Goal: Task Accomplishment & Management: Manage account settings

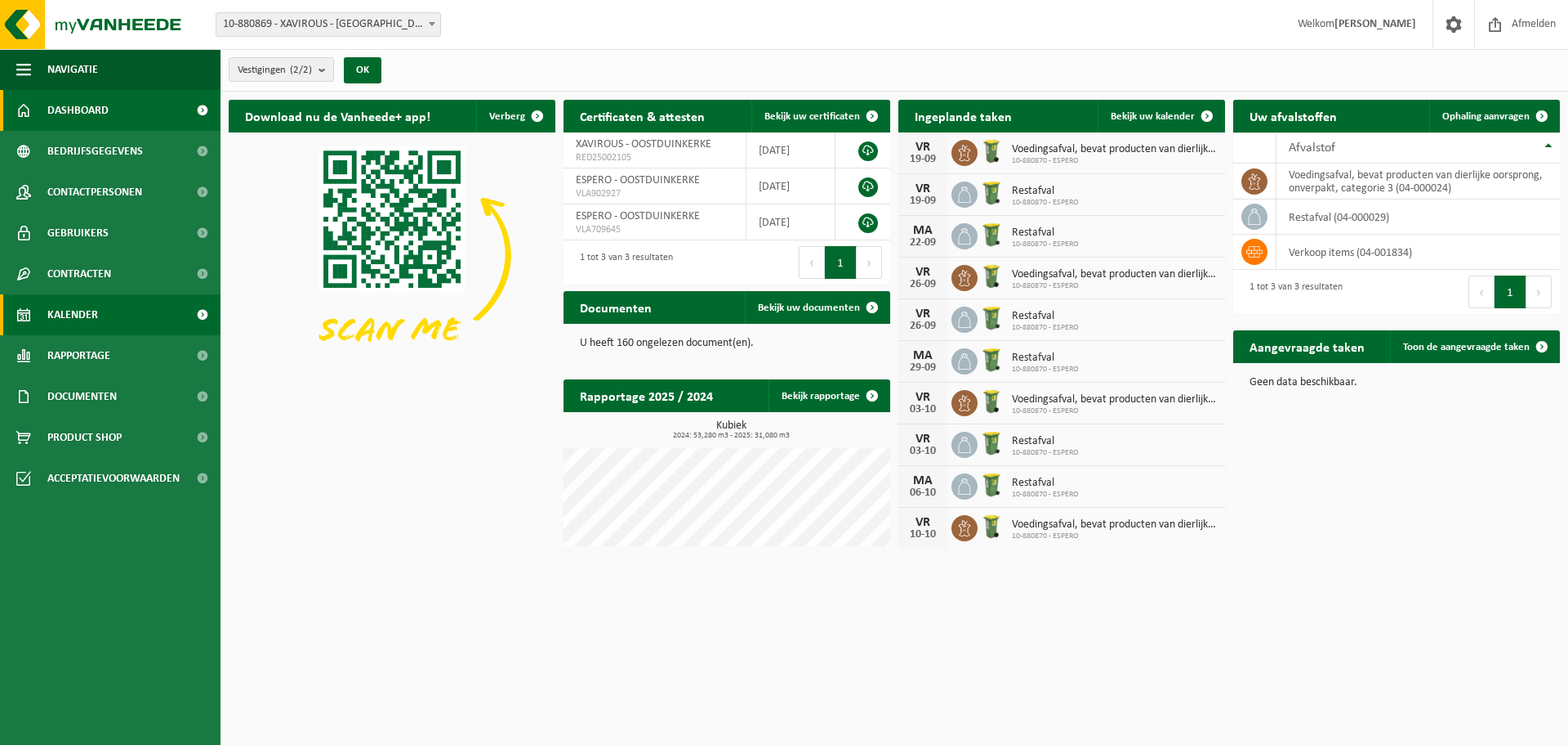
click at [89, 317] on span "Kalender" at bounding box center [72, 315] width 51 height 41
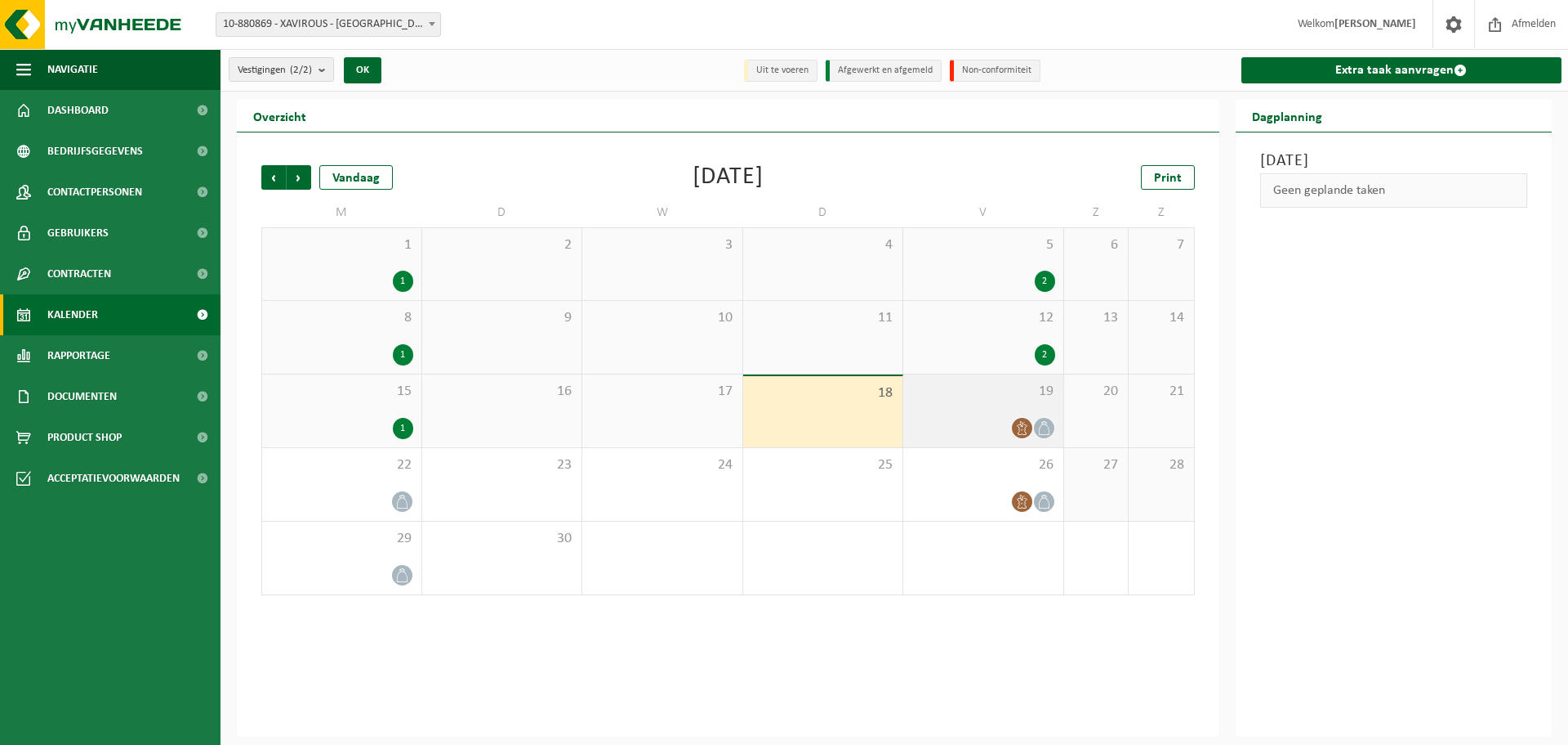
click at [965, 417] on div at bounding box center [983, 427] width 144 height 22
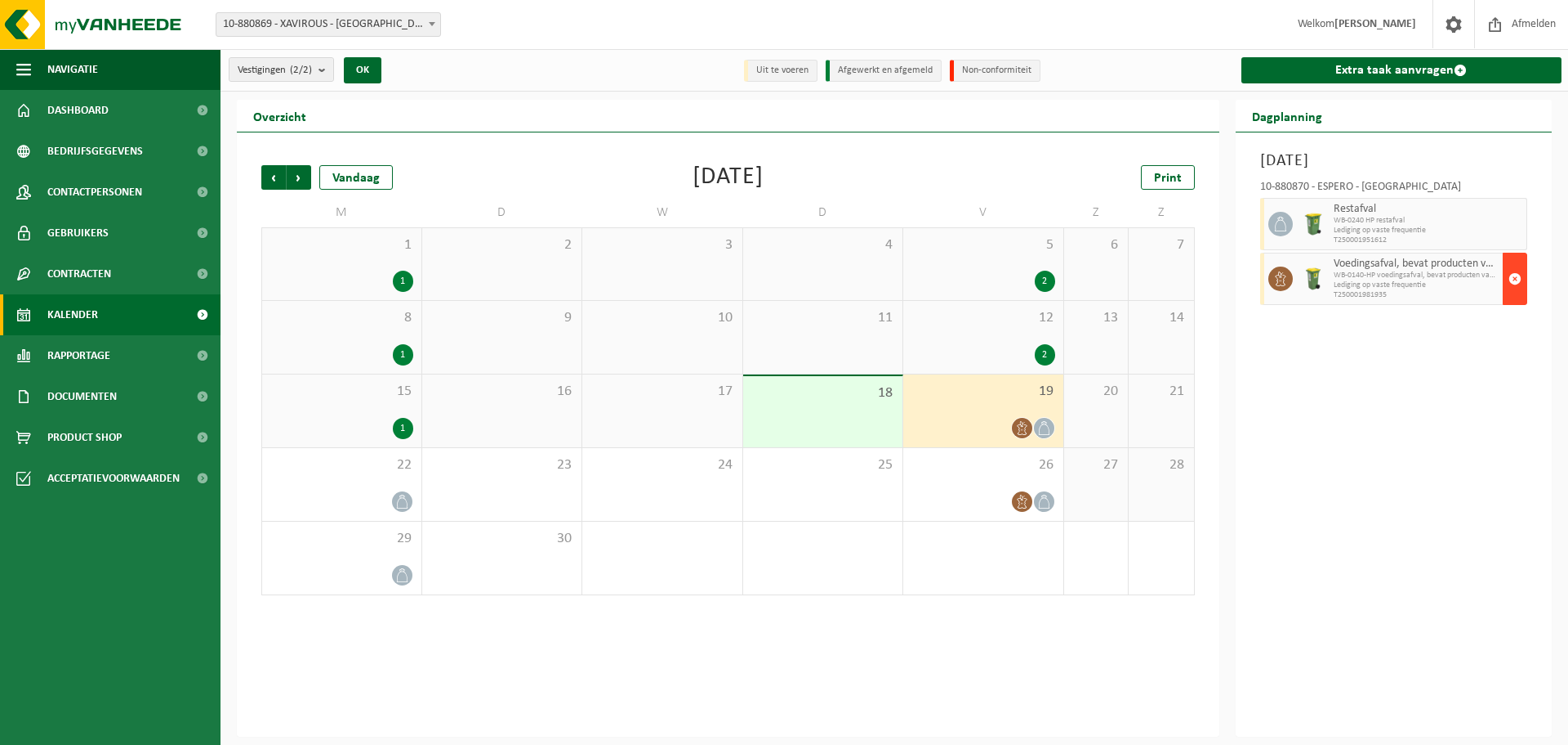
click at [1514, 278] on span "button" at bounding box center [1515, 278] width 13 height 33
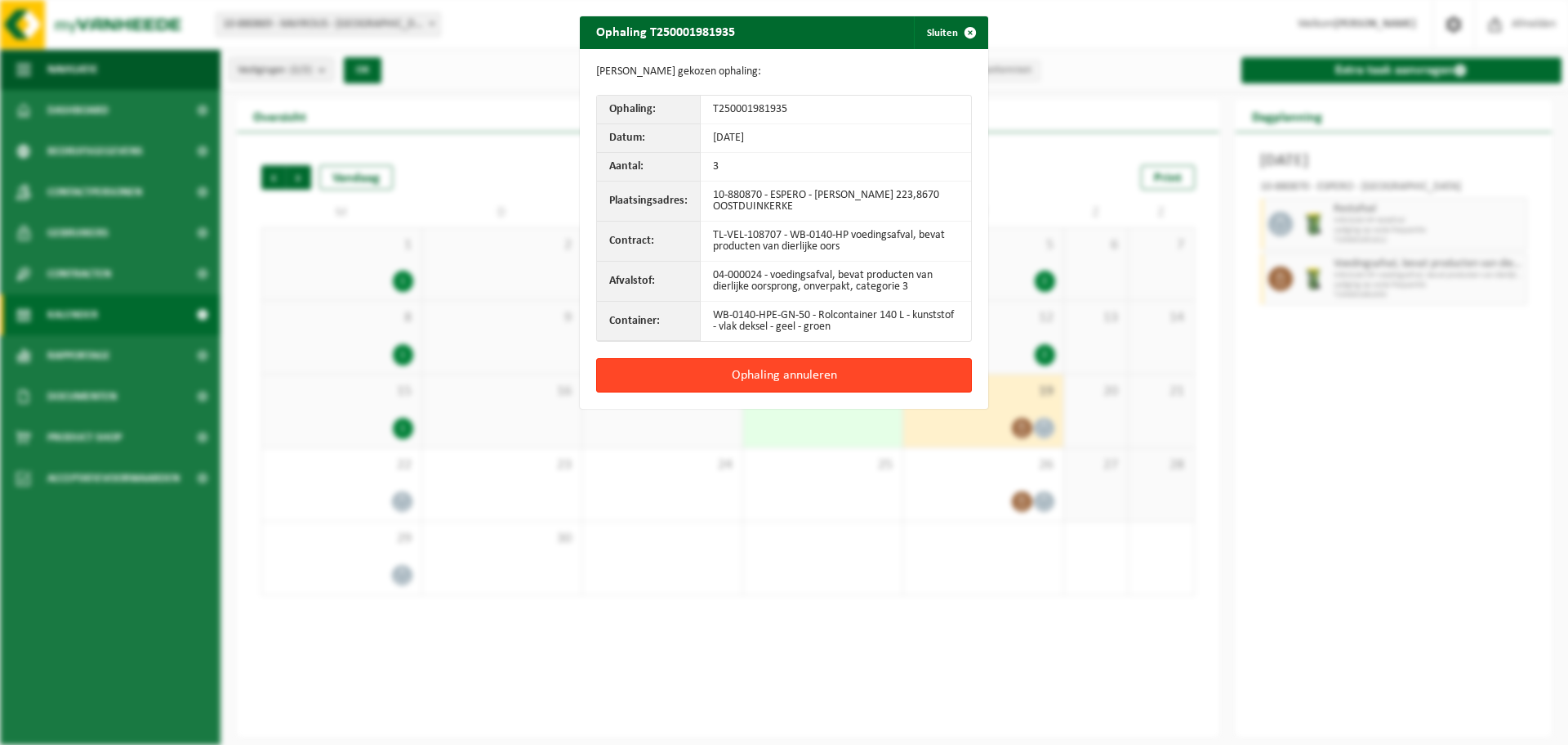
click at [784, 373] on button "Ophaling annuleren" at bounding box center [784, 375] width 376 height 35
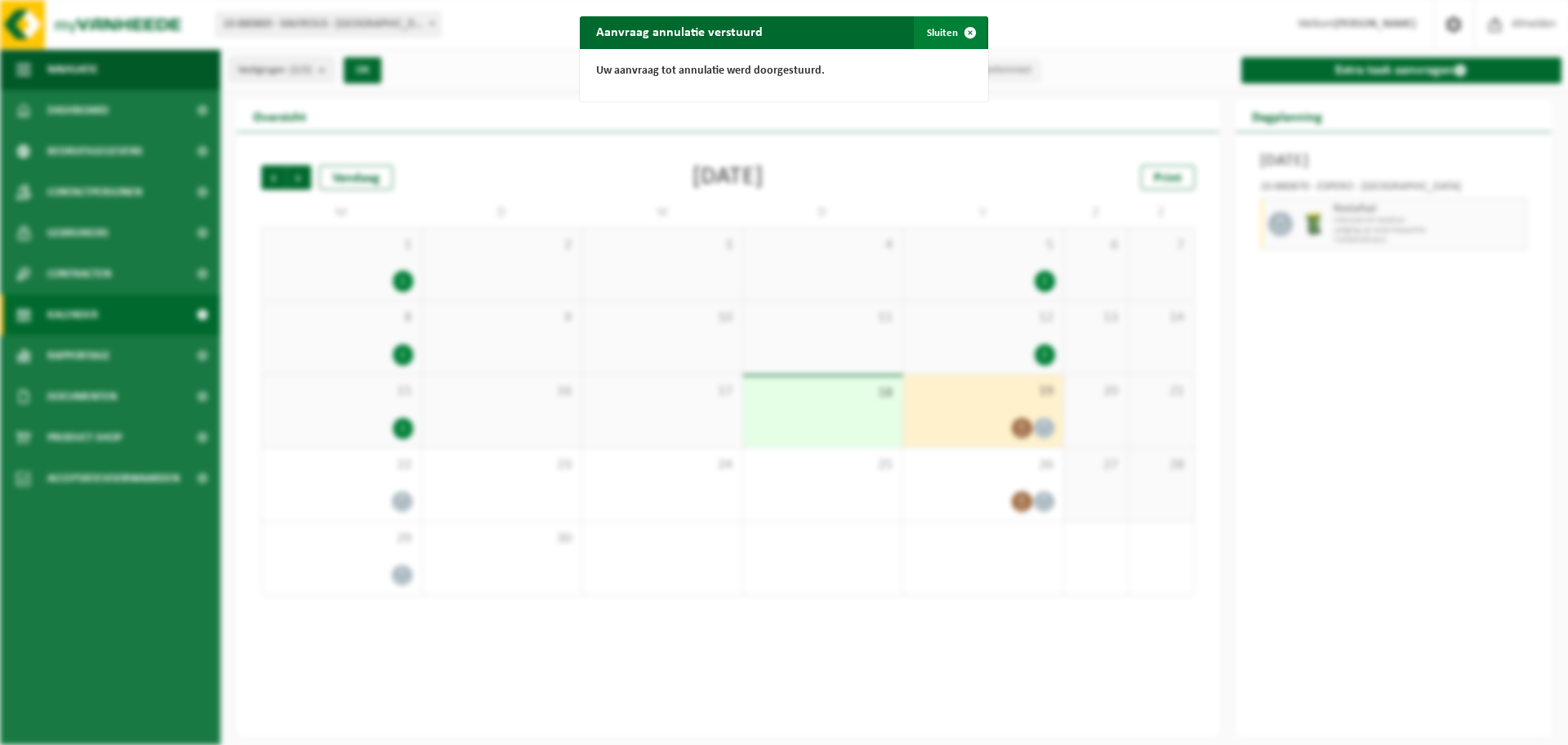
click at [964, 30] on span "button" at bounding box center [970, 32] width 33 height 33
